Goal: Transaction & Acquisition: Book appointment/travel/reservation

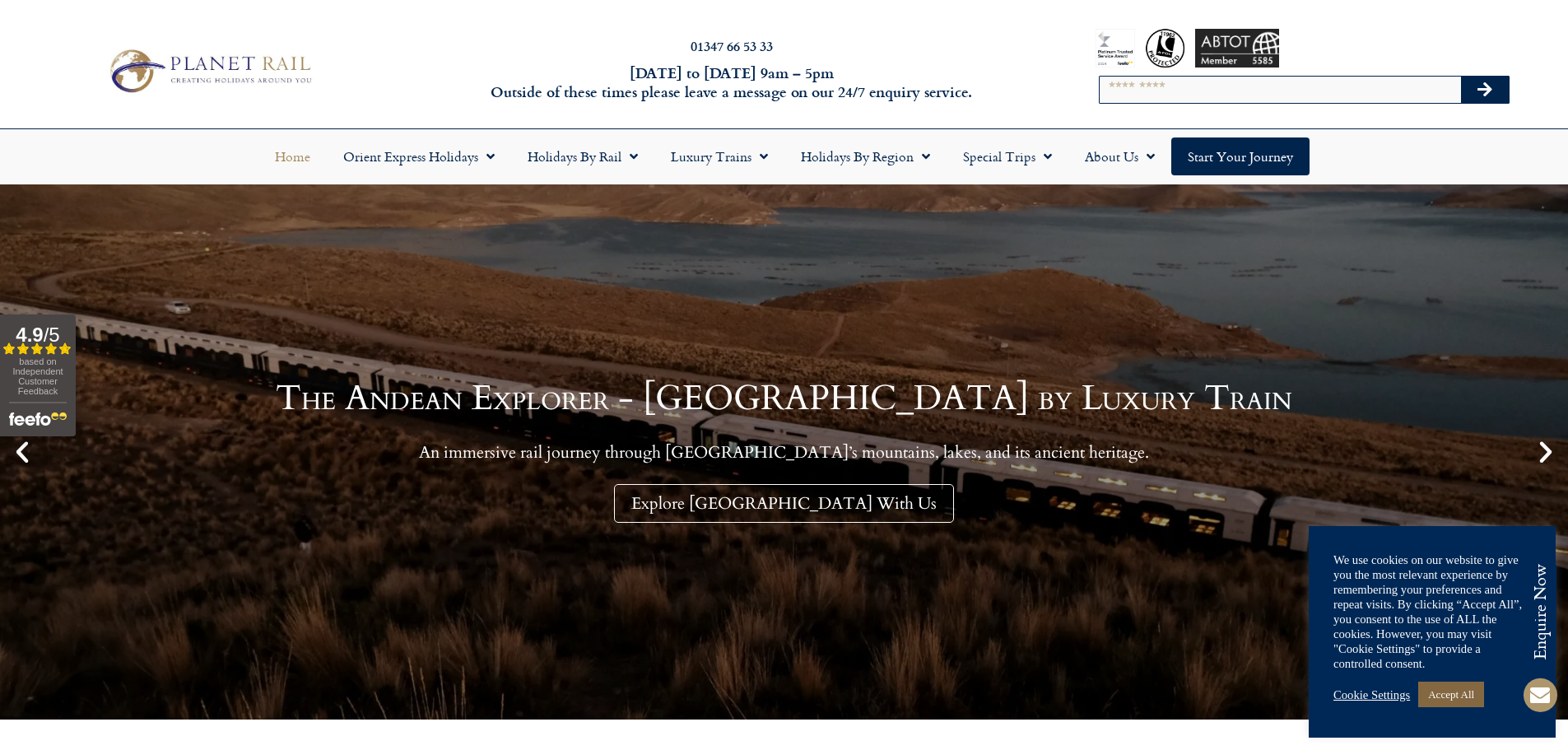
click at [1474, 694] on link "Accept All" at bounding box center [1450, 694] width 66 height 26
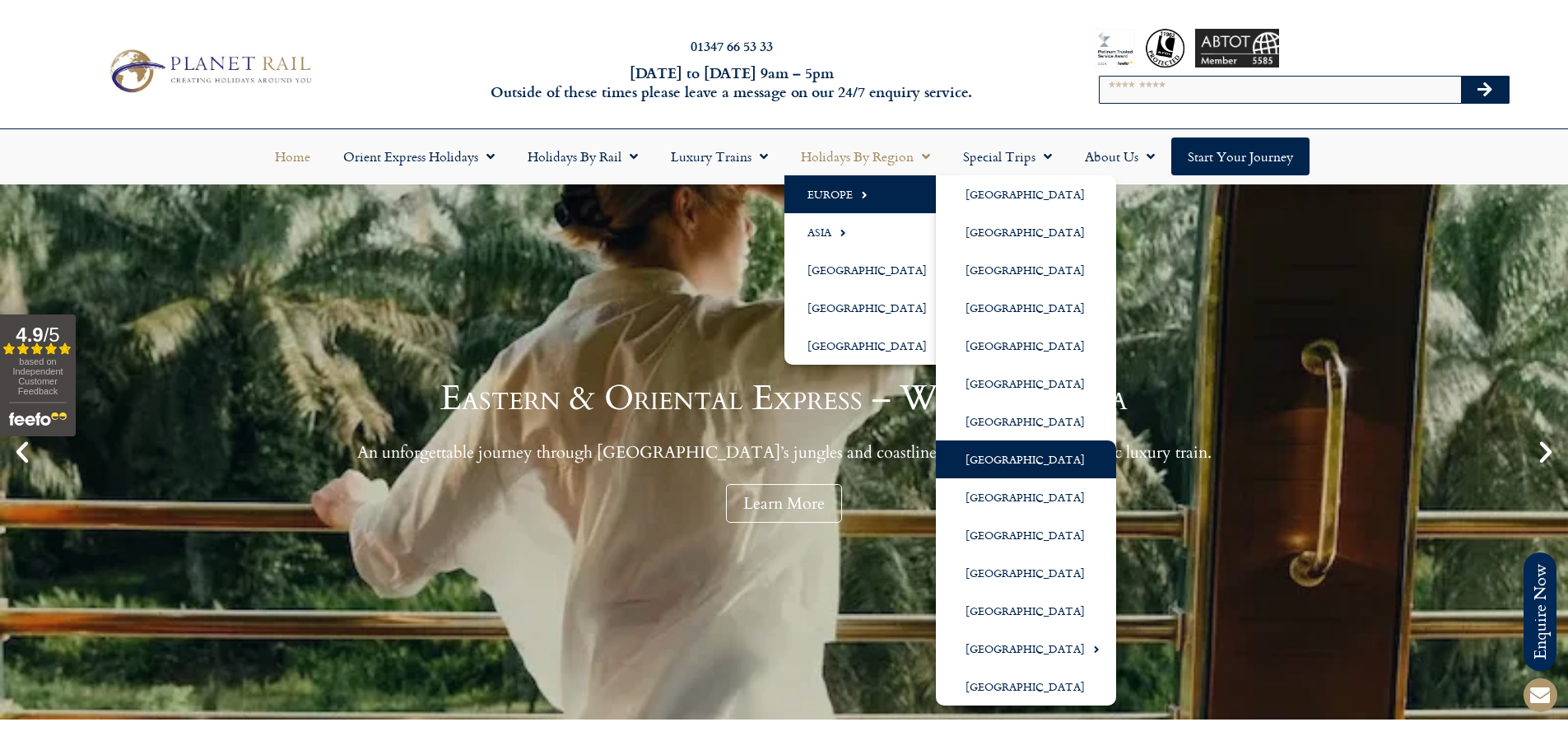
click at [1013, 450] on link "[GEOGRAPHIC_DATA]" at bounding box center [1026, 459] width 180 height 38
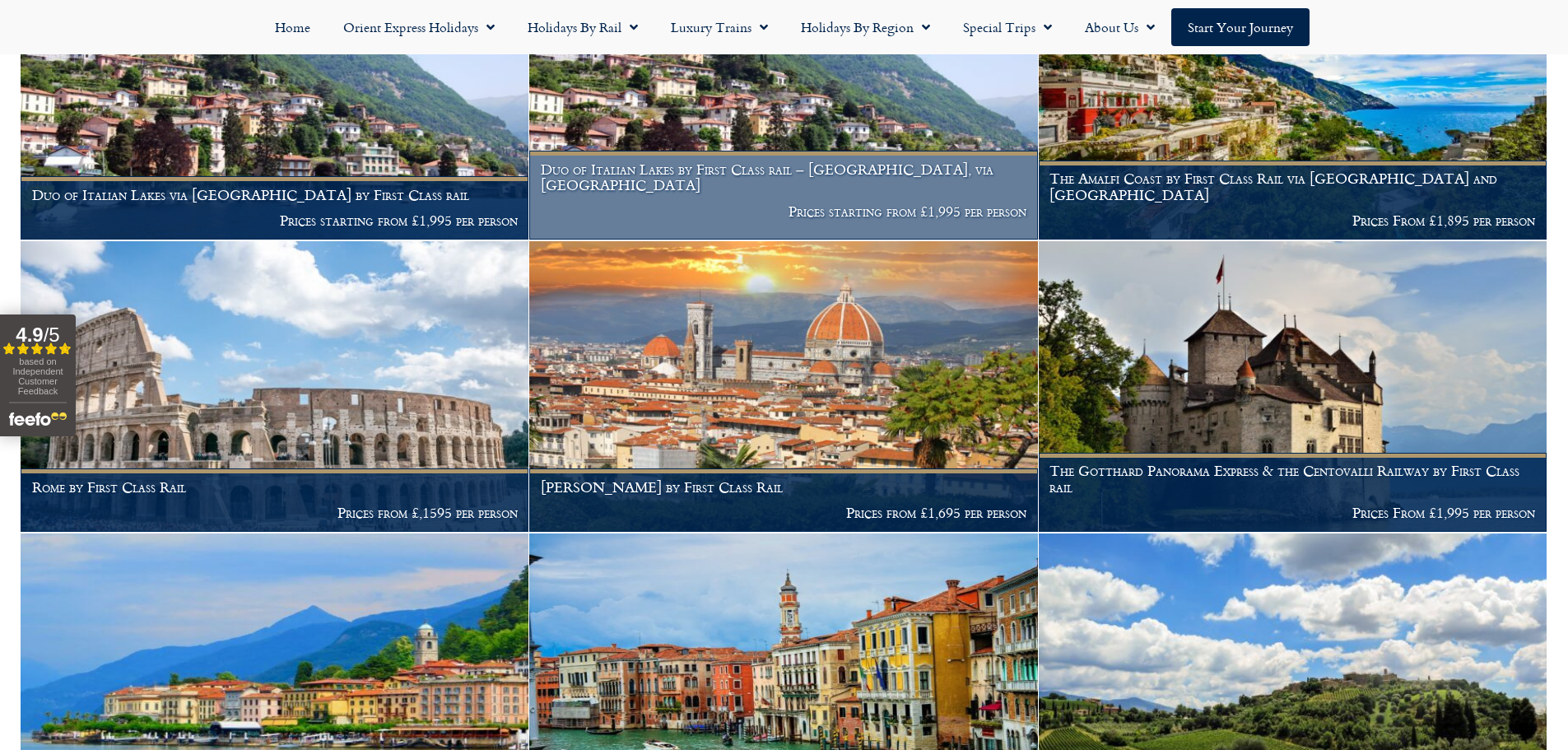
scroll to position [1190, 0]
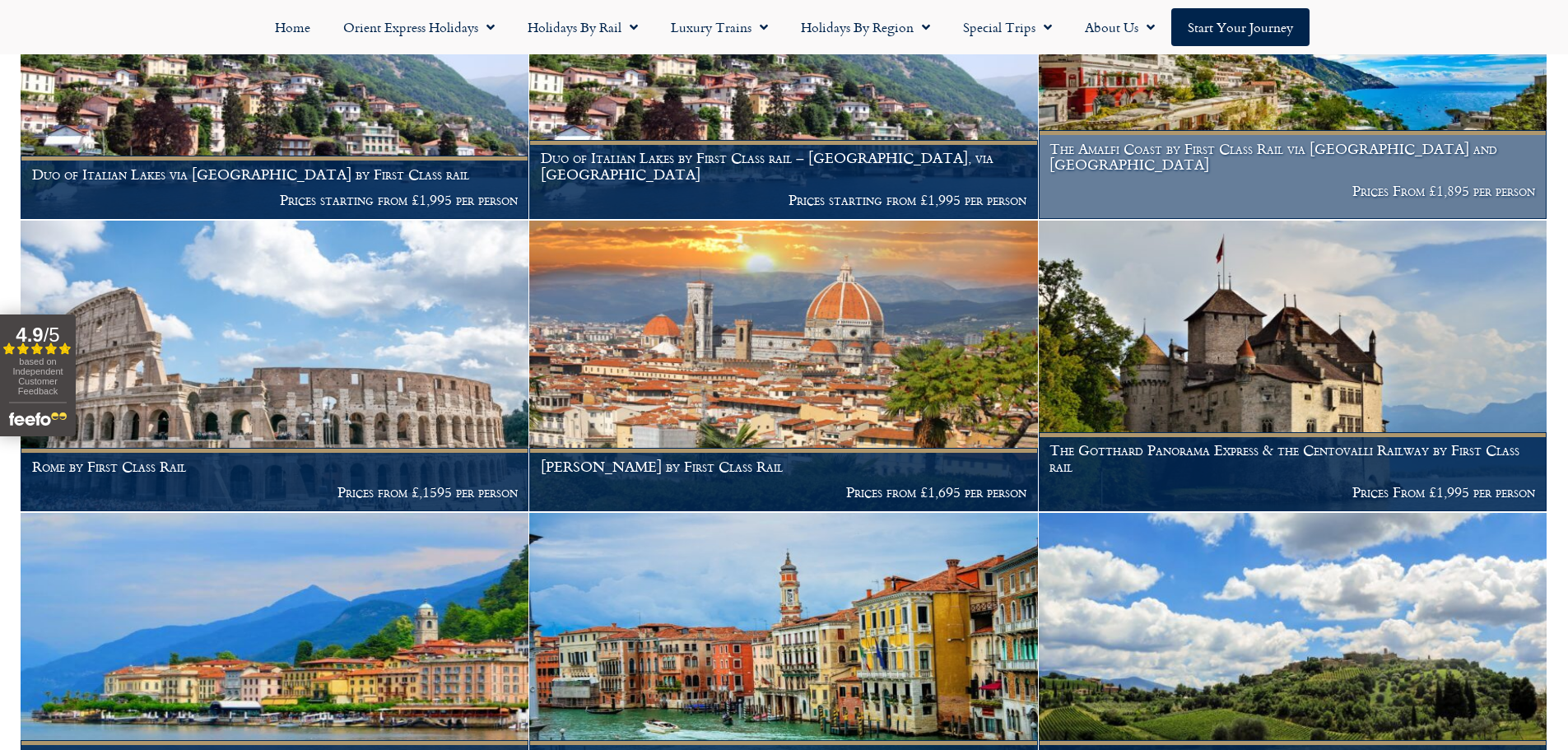
click at [1242, 102] on img at bounding box center [1292, 74] width 508 height 291
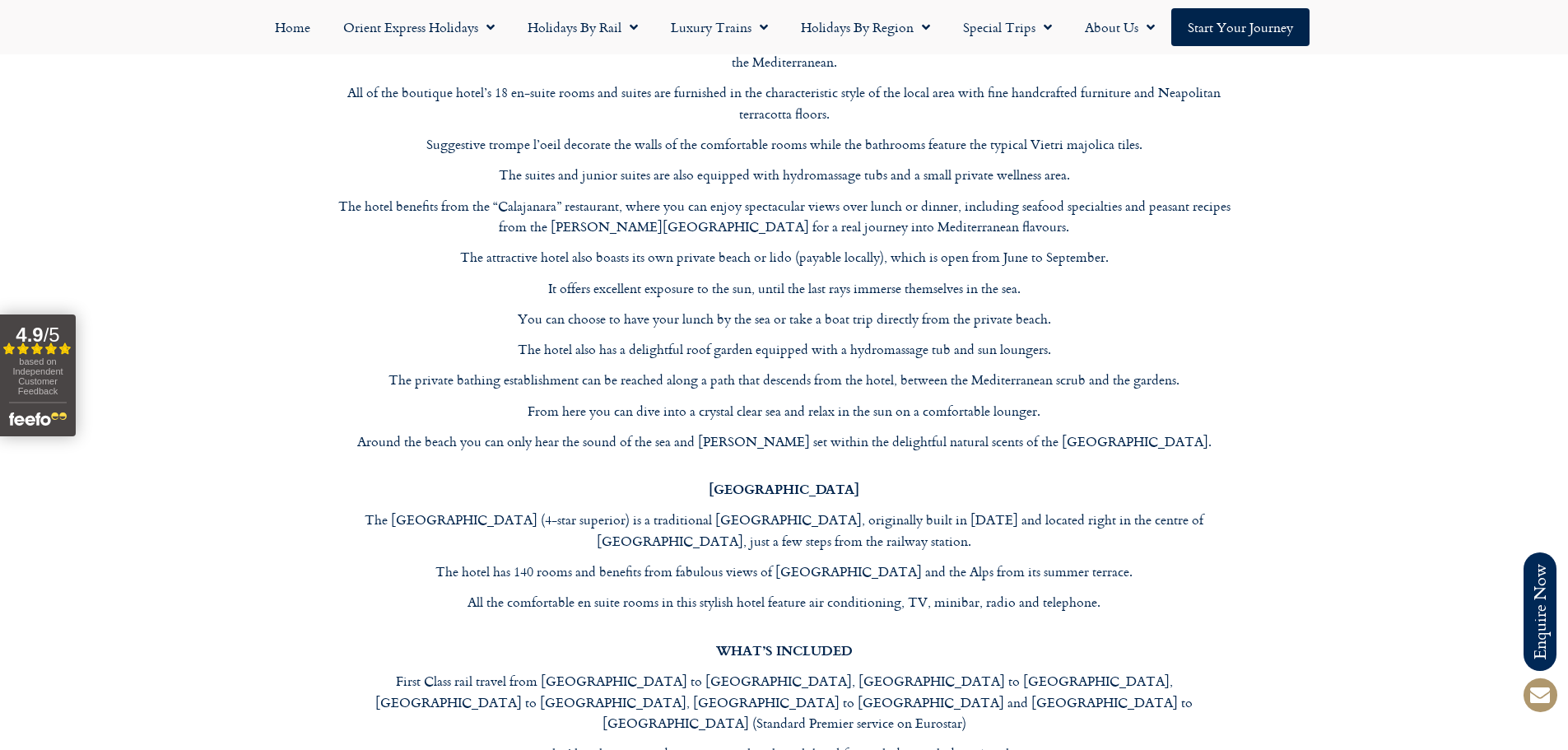
scroll to position [5434, 0]
